Goal: Information Seeking & Learning: Understand process/instructions

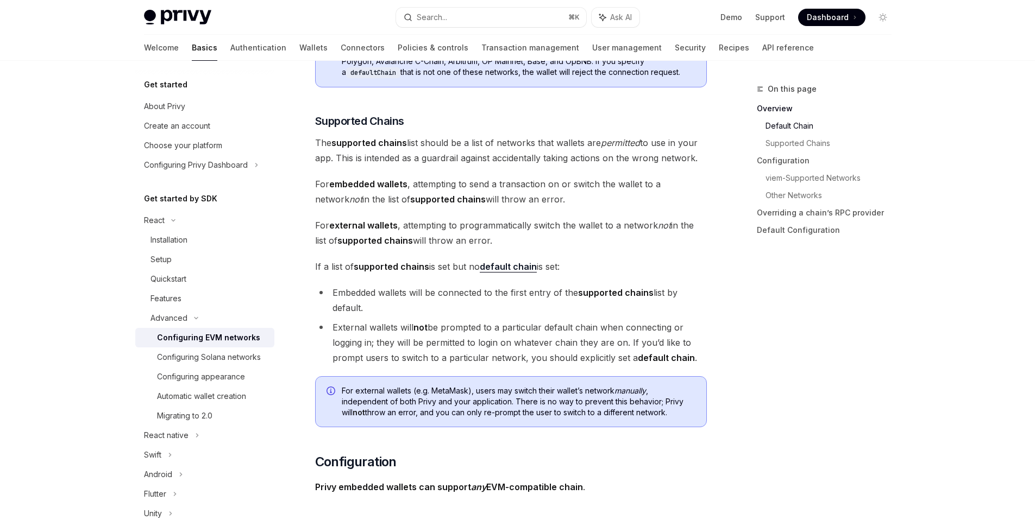
scroll to position [700, 0]
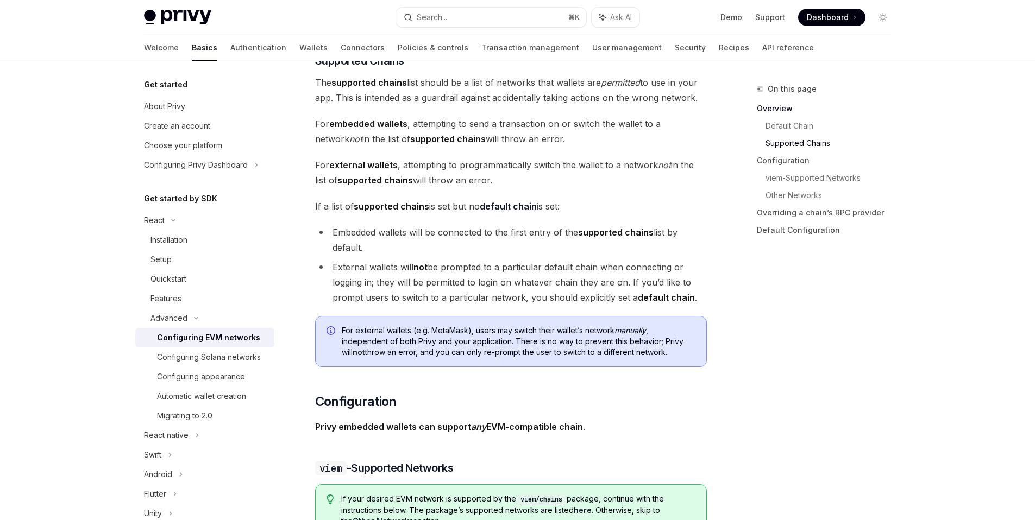
click at [812, 367] on div "On this page Overview Default Chain Supported Chains Configuration viem-Support…" at bounding box center [817, 302] width 165 height 438
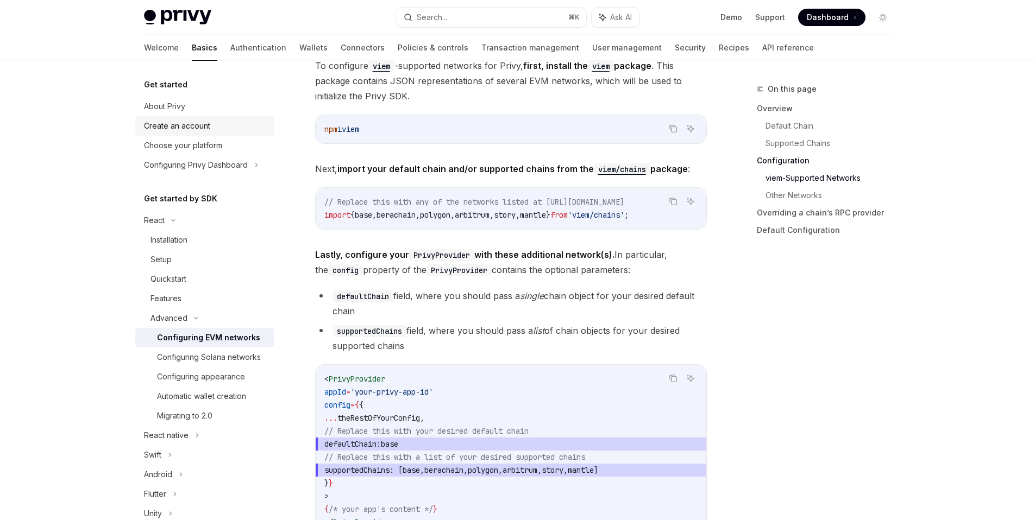
scroll to position [1069, 0]
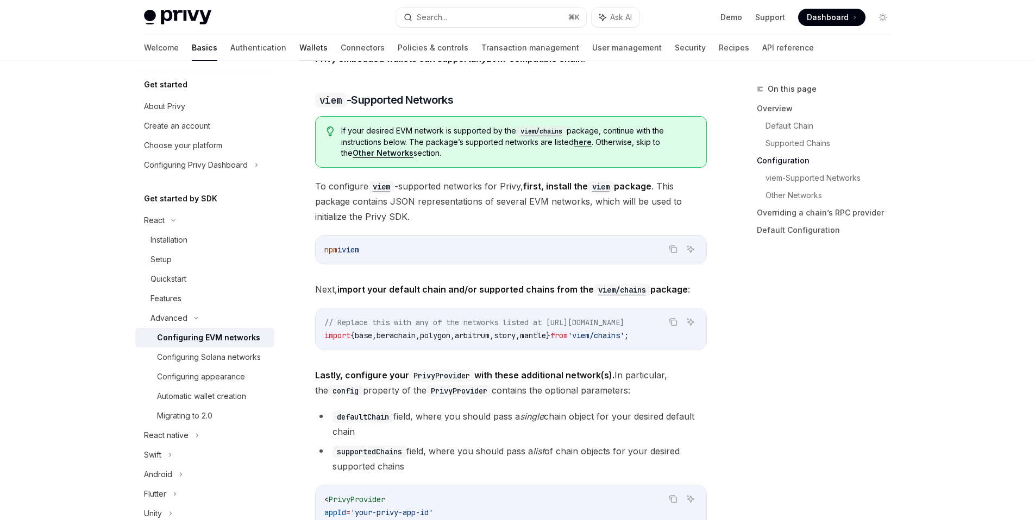
click at [299, 46] on link "Wallets" at bounding box center [313, 48] width 28 height 26
type textarea "*"
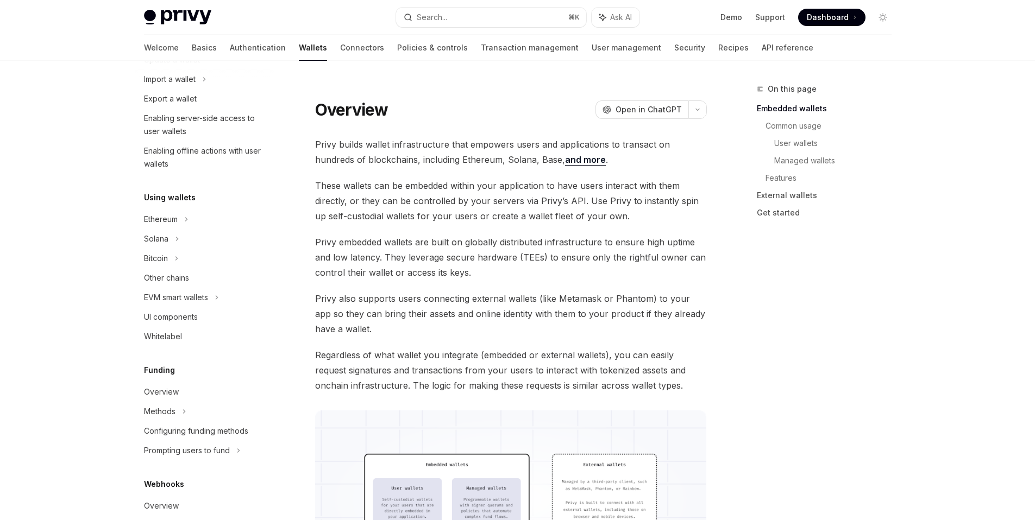
scroll to position [87, 0]
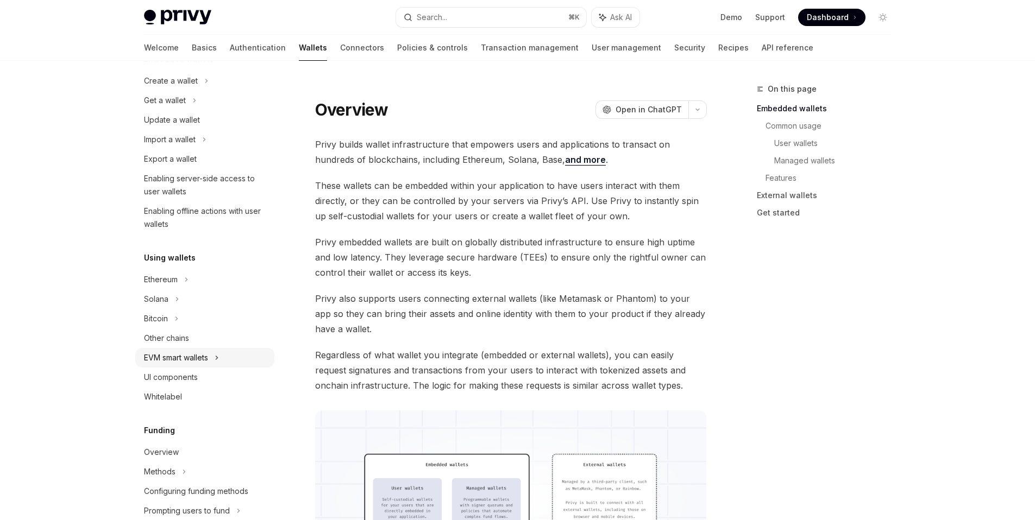
click at [208, 355] on div "EVM smart wallets" at bounding box center [176, 357] width 64 height 13
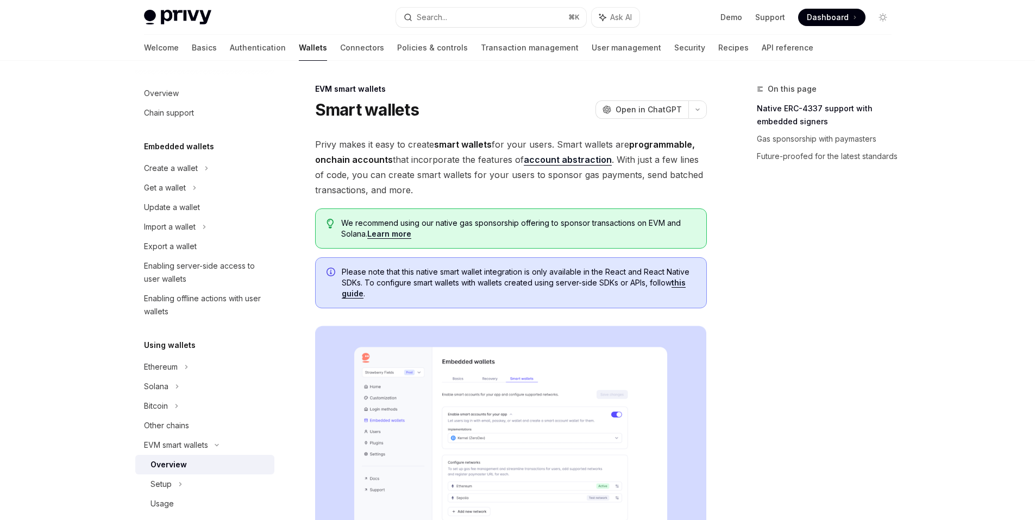
click at [184, 475] on div "Setup" at bounding box center [204, 485] width 139 height 20
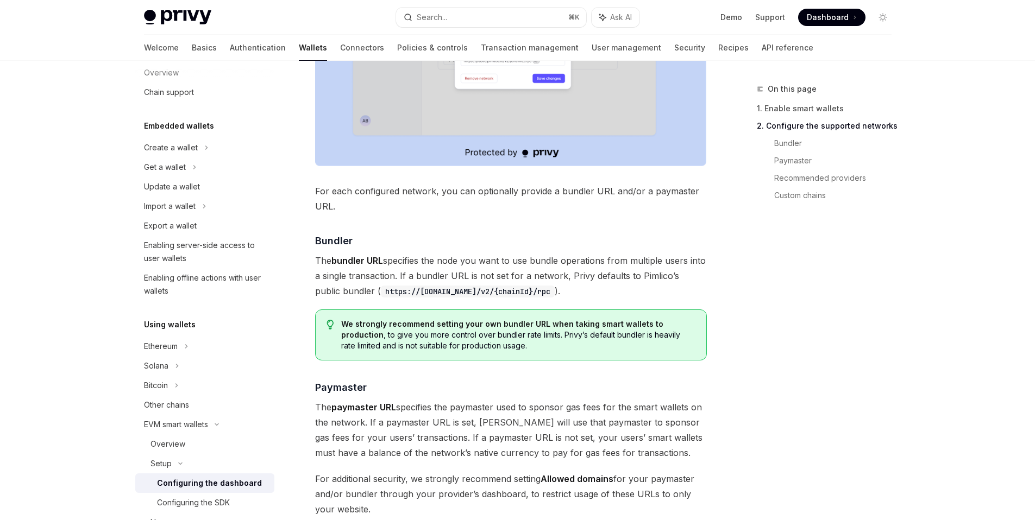
scroll to position [759, 0]
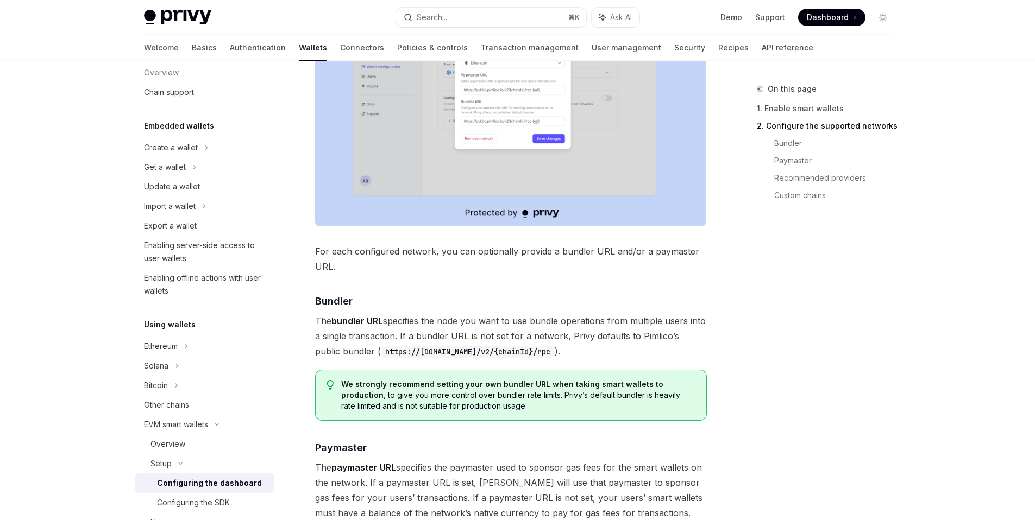
type textarea "*"
